Goal: Task Accomplishment & Management: Use online tool/utility

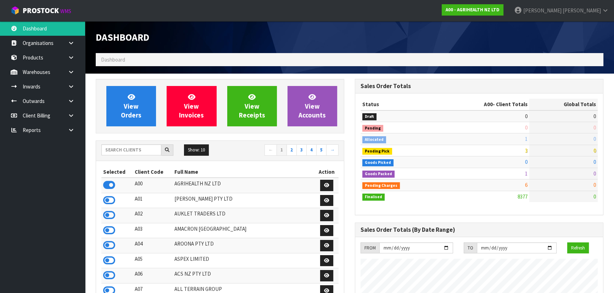
scroll to position [536, 259]
click at [135, 151] on input "text" at bounding box center [131, 150] width 60 height 11
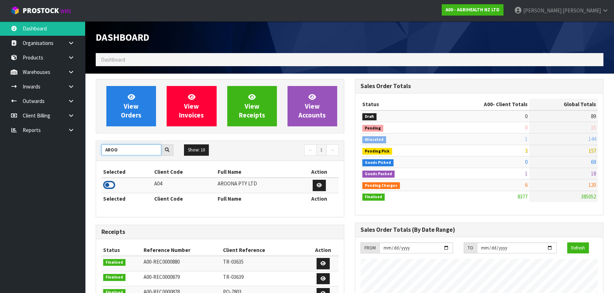
type input "AROO"
drag, startPoint x: 109, startPoint y: 188, endPoint x: 111, endPoint y: 185, distance: 3.8
click at [109, 188] on icon at bounding box center [109, 185] width 12 height 11
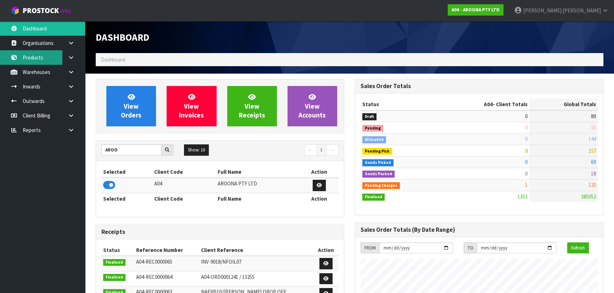
scroll to position [456, 259]
click at [45, 57] on link "Products" at bounding box center [42, 57] width 85 height 15
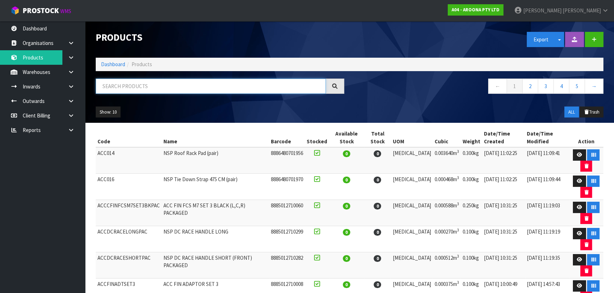
click at [149, 87] on input "text" at bounding box center [211, 86] width 230 height 15
click at [216, 88] on input "text" at bounding box center [211, 86] width 230 height 15
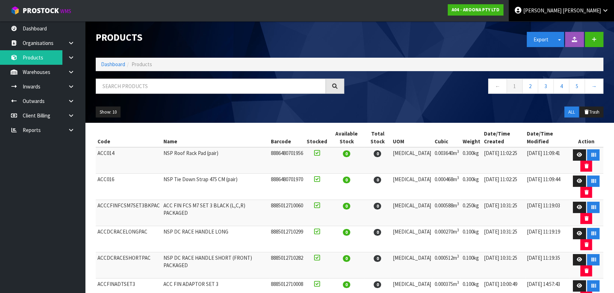
click at [594, 10] on span "[PERSON_NAME]" at bounding box center [581, 10] width 38 height 7
click at [593, 26] on link "Logout" at bounding box center [585, 28] width 56 height 10
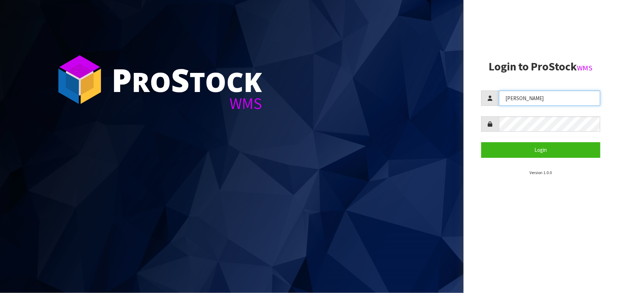
drag, startPoint x: 531, startPoint y: 95, endPoint x: 480, endPoint y: 103, distance: 51.4
click at [480, 103] on aside "Login to ProStock WMS [PERSON_NAME] Login Version 1.0.0" at bounding box center [541, 146] width 154 height 293
type input "[PERSON_NAME]"
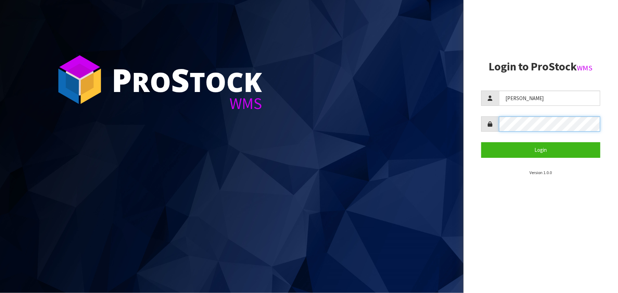
click at [486, 131] on div at bounding box center [540, 124] width 119 height 15
click at [481, 142] on button "Login" at bounding box center [540, 149] width 119 height 15
